Goal: Book appointment/travel/reservation

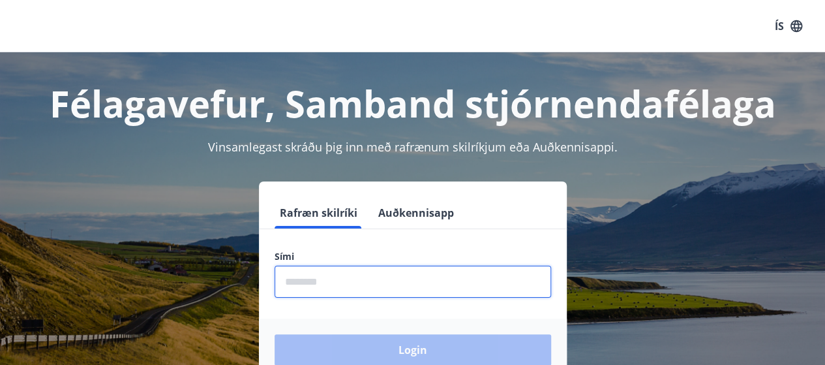
click at [334, 286] on input "phone" at bounding box center [413, 282] width 277 height 32
type input "********"
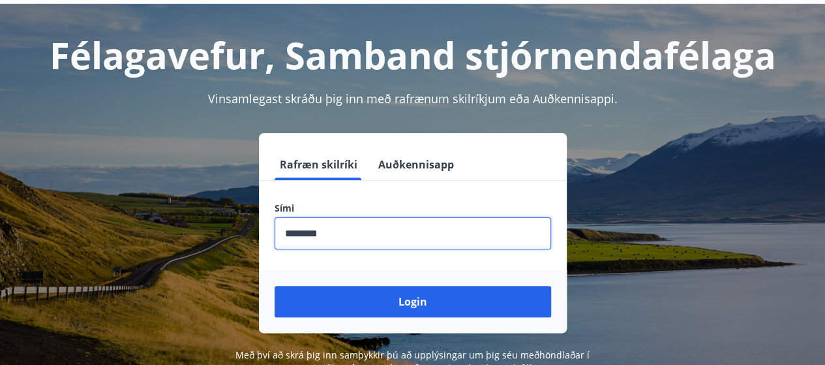
scroll to position [65, 0]
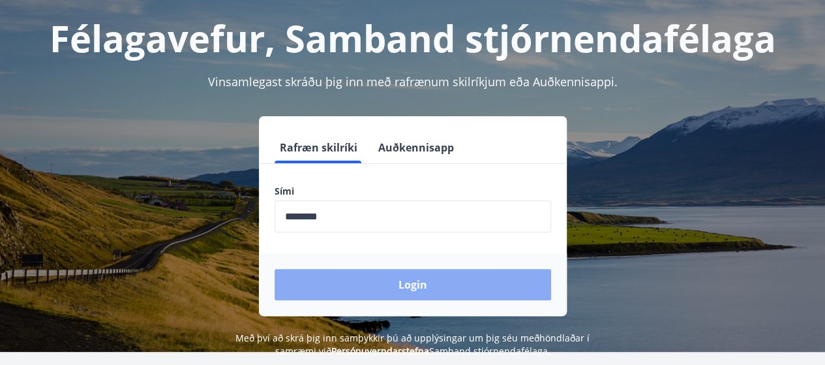
click at [413, 281] on button "Login" at bounding box center [413, 284] width 277 height 31
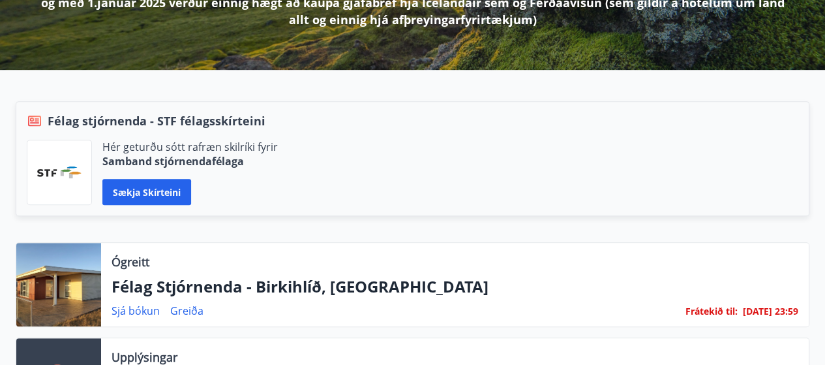
scroll to position [261, 0]
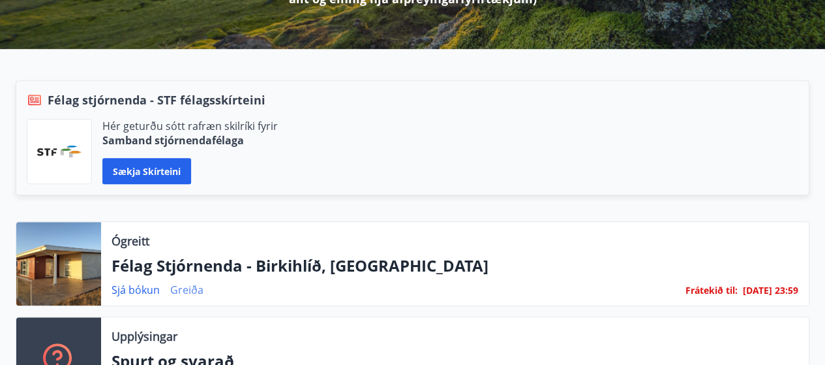
click at [192, 289] on link "Greiða" at bounding box center [186, 289] width 33 height 14
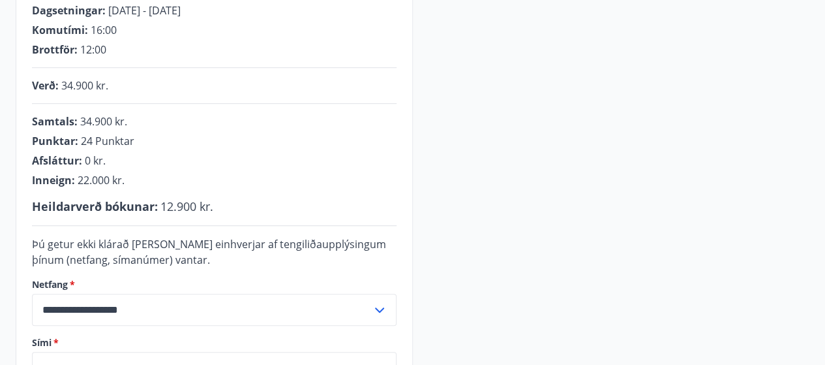
scroll to position [326, 0]
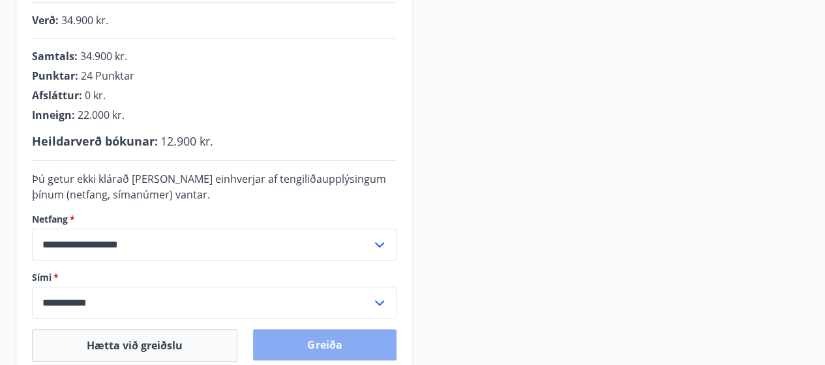
click at [337, 343] on button "Greiða" at bounding box center [324, 344] width 143 height 31
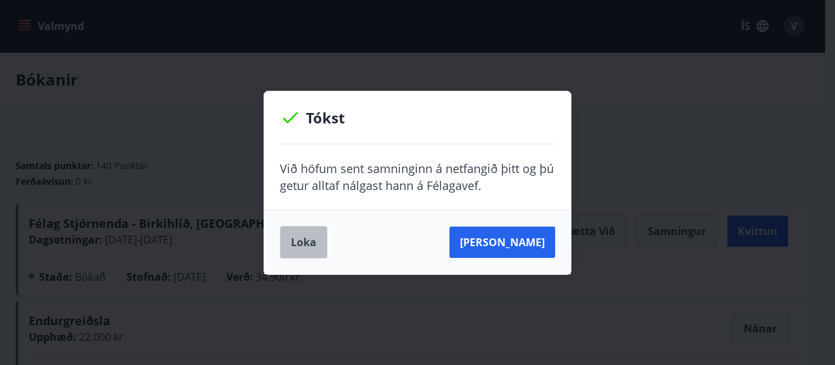
click at [304, 234] on button "Loka" at bounding box center [304, 242] width 48 height 33
